Goal: Information Seeking & Learning: Learn about a topic

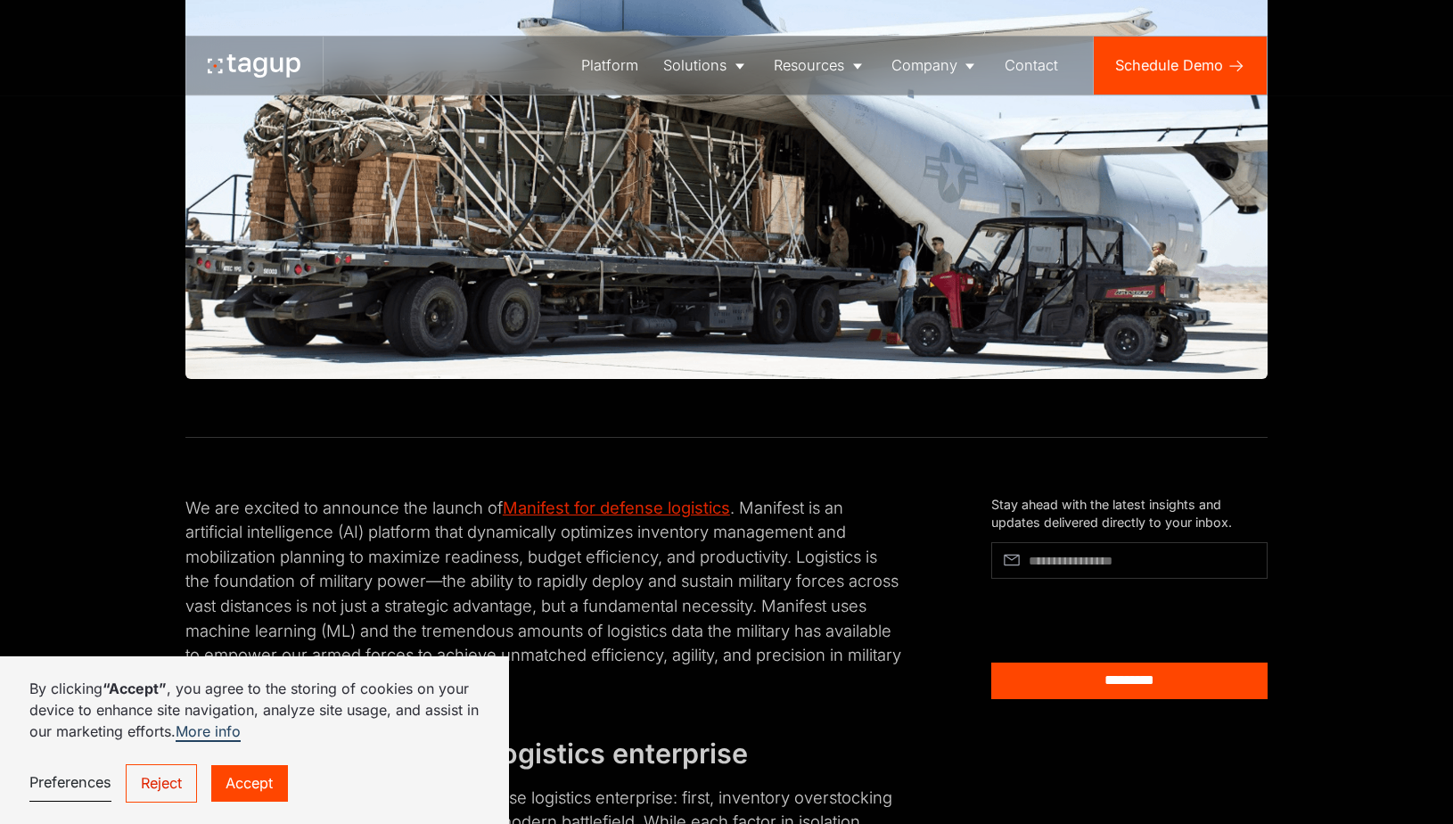
drag, startPoint x: 789, startPoint y: 536, endPoint x: 772, endPoint y: 526, distance: 19.6
click at [788, 534] on p "We are excited to announce the launch of Manifest for defense logistics . Manif…" at bounding box center [544, 594] width 719 height 196
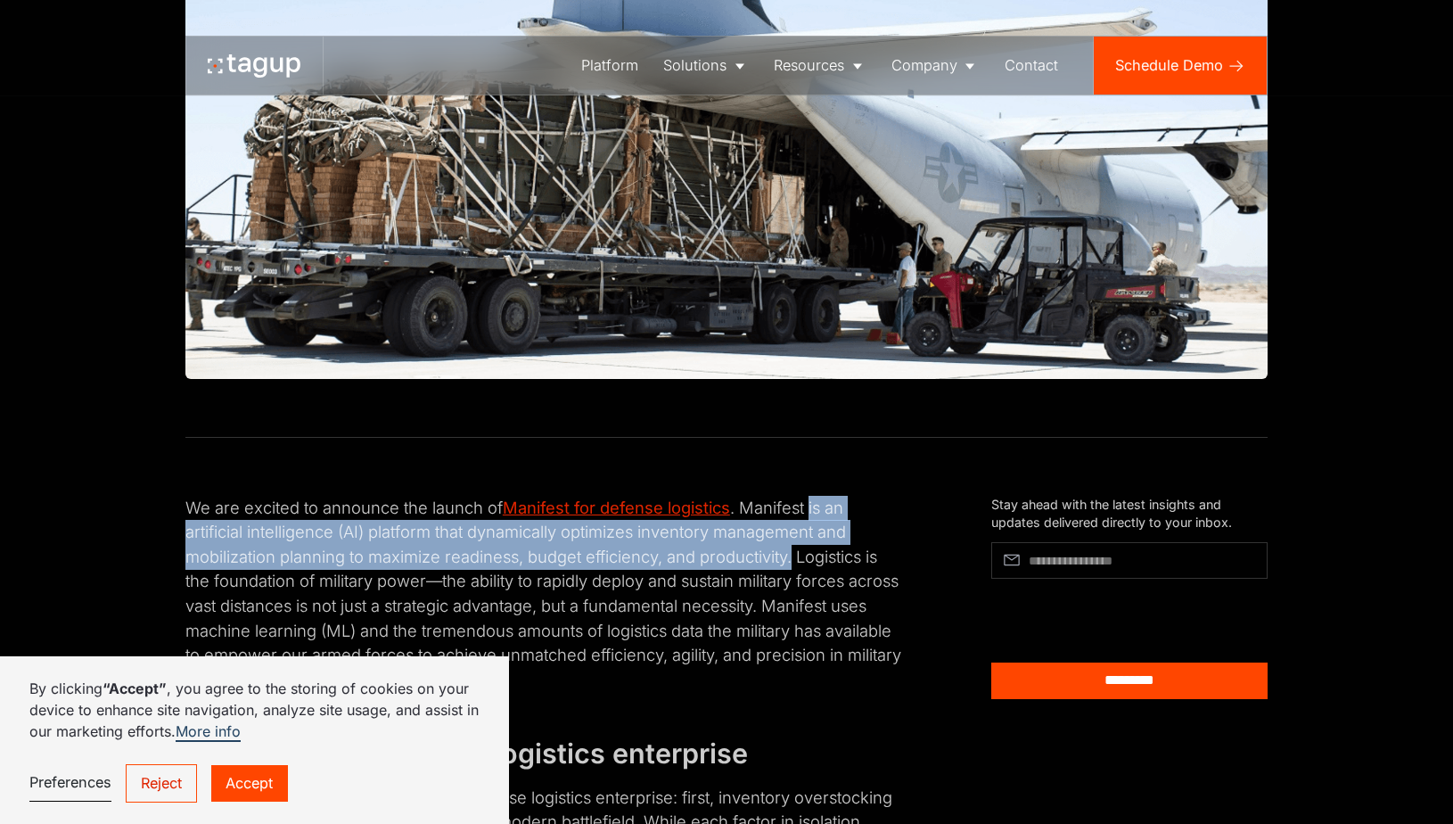
drag, startPoint x: 812, startPoint y: 511, endPoint x: 796, endPoint y: 563, distance: 54.1
click at [796, 563] on p "We are excited to announce the launch of Manifest for defense logistics . Manif…" at bounding box center [544, 594] width 719 height 196
copy p "is an artificial intelligence (AI) platform that dynamically optimizes inventor…"
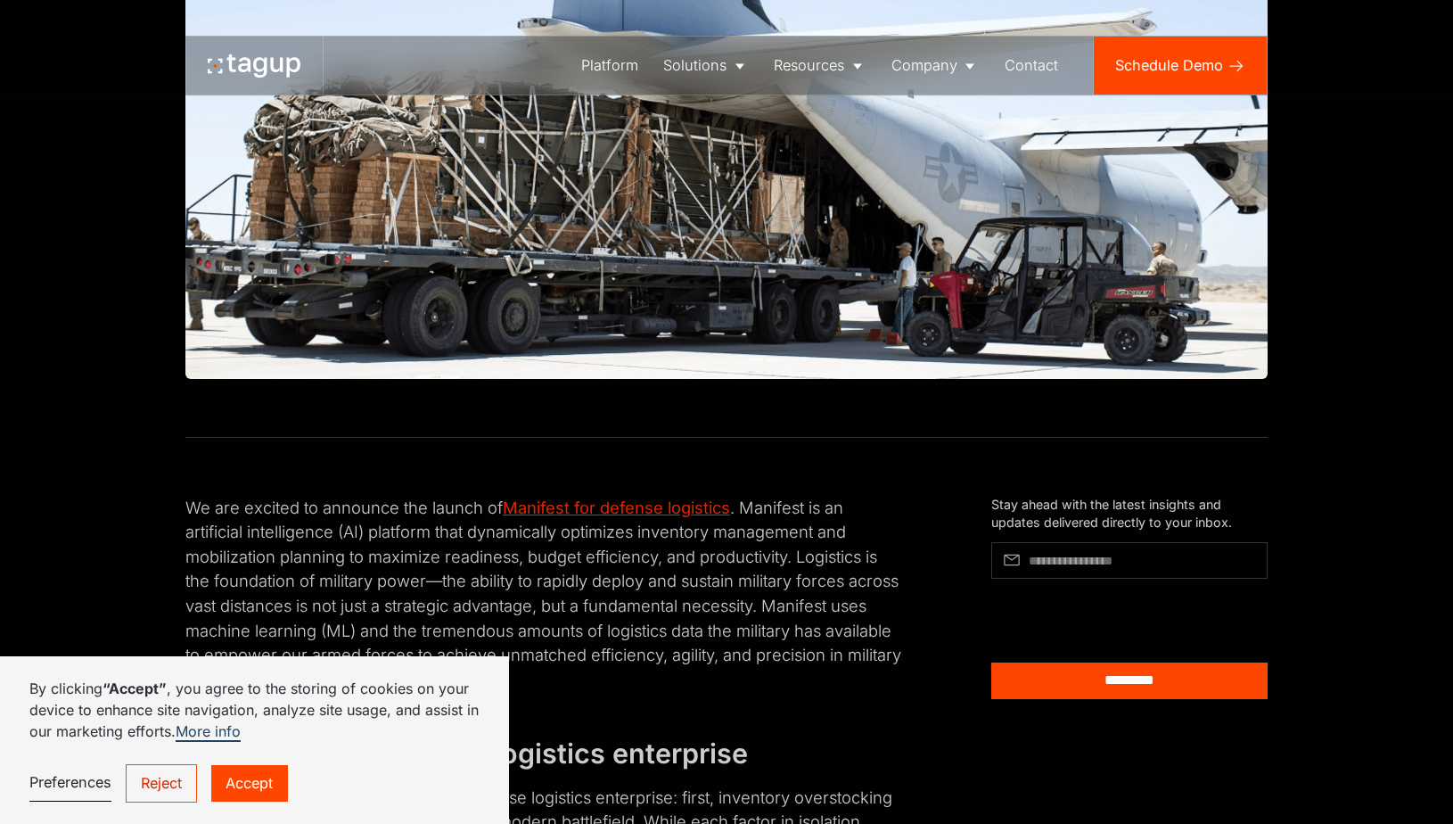
drag, startPoint x: 725, startPoint y: 630, endPoint x: 695, endPoint y: 632, distance: 29.5
click at [717, 630] on p "We are excited to announce the launch of Manifest for defense logistics . Manif…" at bounding box center [544, 594] width 719 height 196
click at [578, 656] on p "We are excited to announce the launch of Manifest for defense logistics . Manif…" at bounding box center [544, 594] width 719 height 196
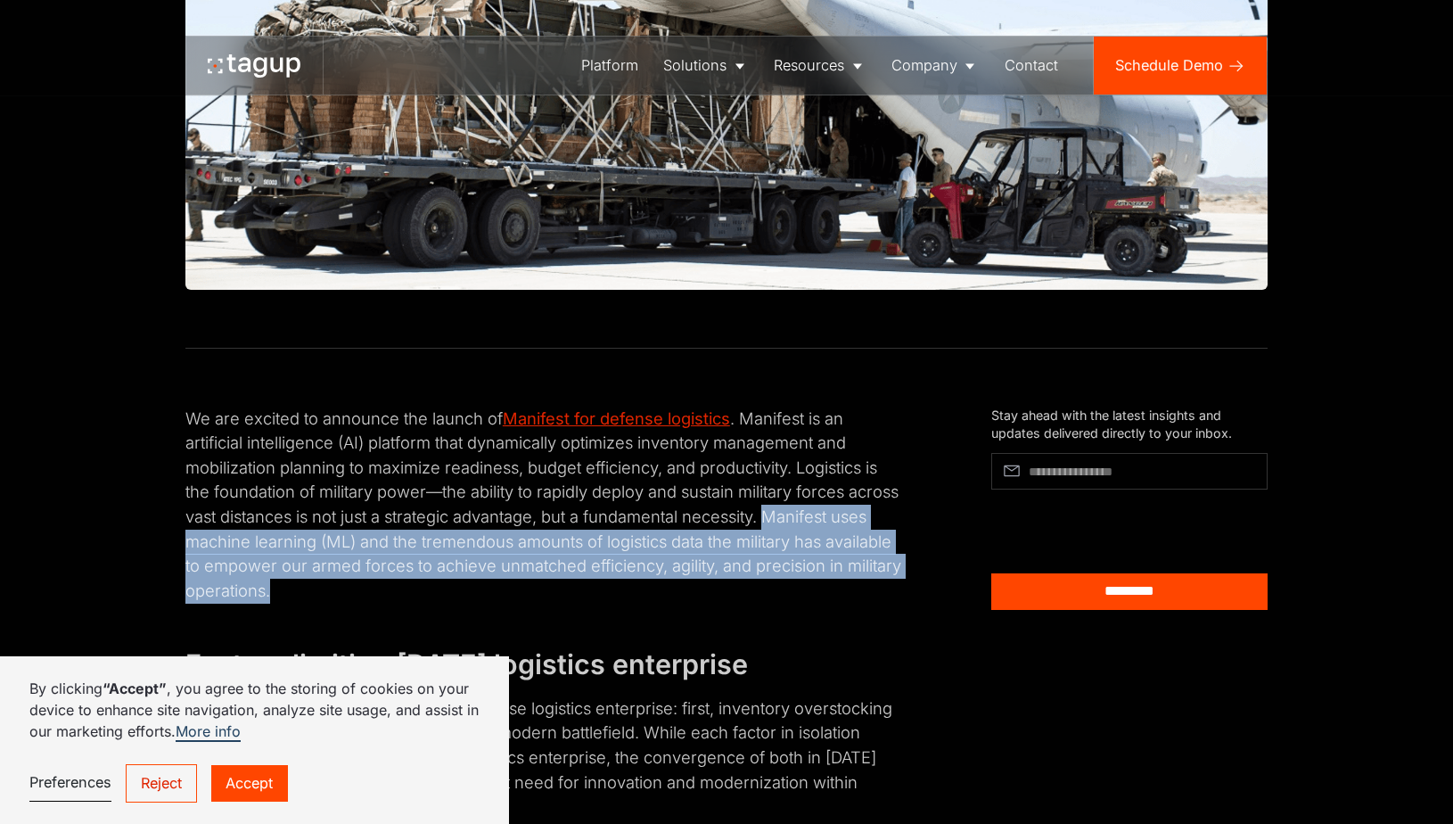
drag, startPoint x: 830, startPoint y: 522, endPoint x: 374, endPoint y: 604, distance: 462.9
click at [374, 603] on p "We are excited to announce the launch of Manifest for defense logistics . Manif…" at bounding box center [544, 505] width 719 height 196
copy p "Manifest uses machine learning (ML) and the tremendous amounts of logistics dat…"
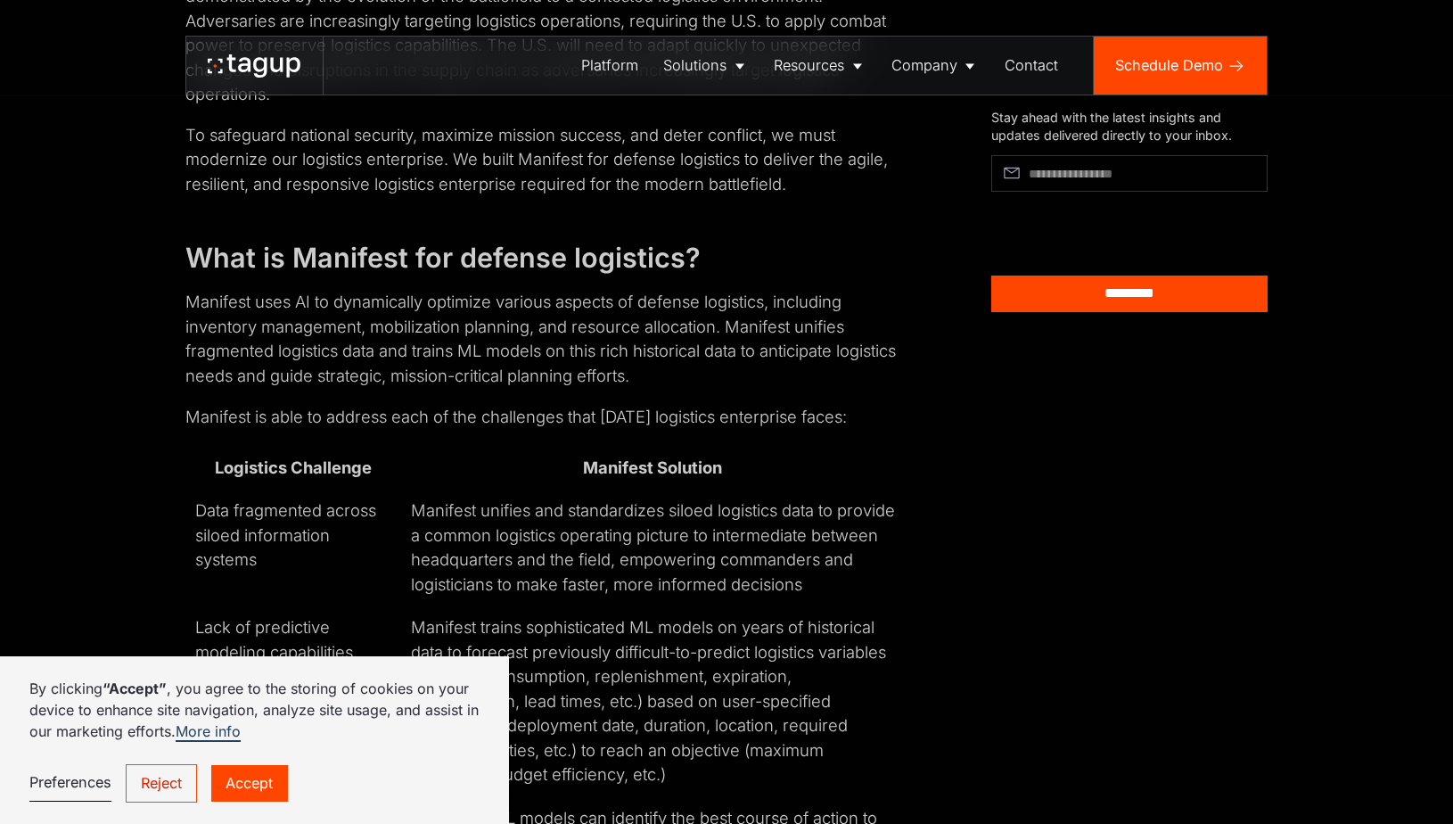
scroll to position [2496, 0]
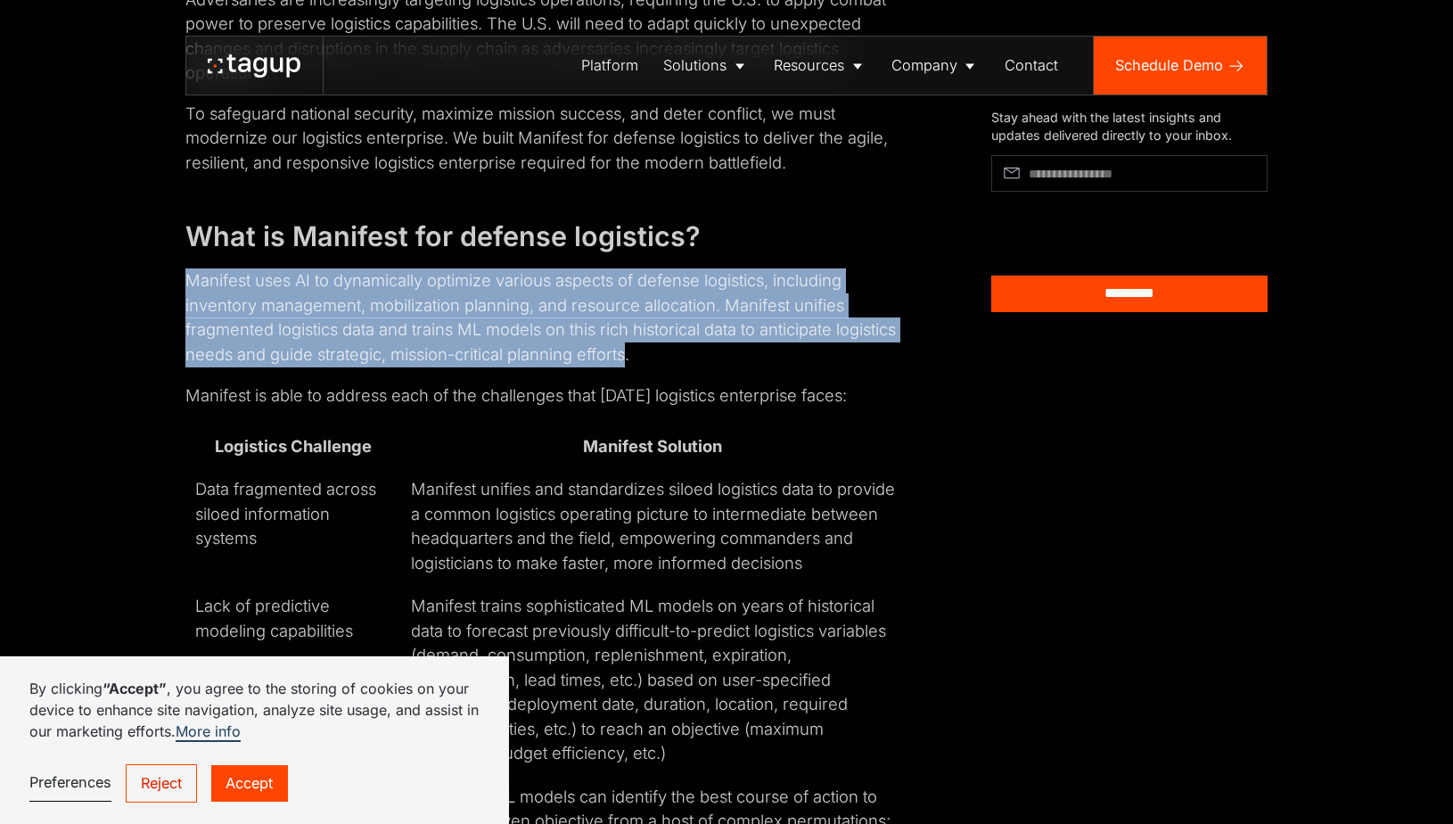
drag, startPoint x: 182, startPoint y: 302, endPoint x: 698, endPoint y: 376, distance: 521.5
click at [698, 366] on p "Manifest uses AI to dynamically optimize various aspects of defense logistics, …" at bounding box center [544, 317] width 719 height 98
copy p "Manifest uses AI to dynamically optimize various aspects of defense logistics, …"
